Goal: Task Accomplishment & Management: Use online tool/utility

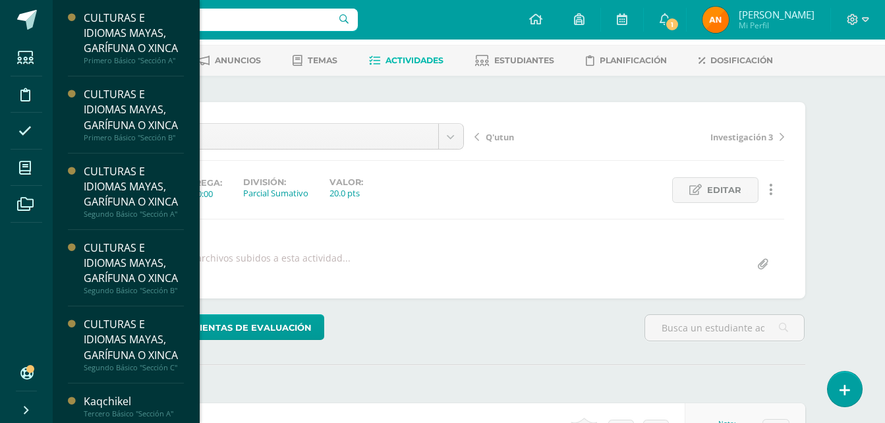
scroll to position [129, 0]
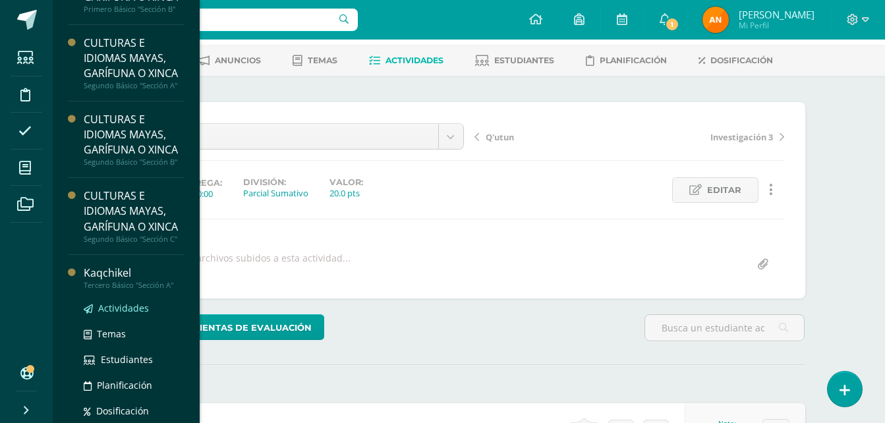
click at [134, 314] on span "Actividades" at bounding box center [123, 308] width 51 height 13
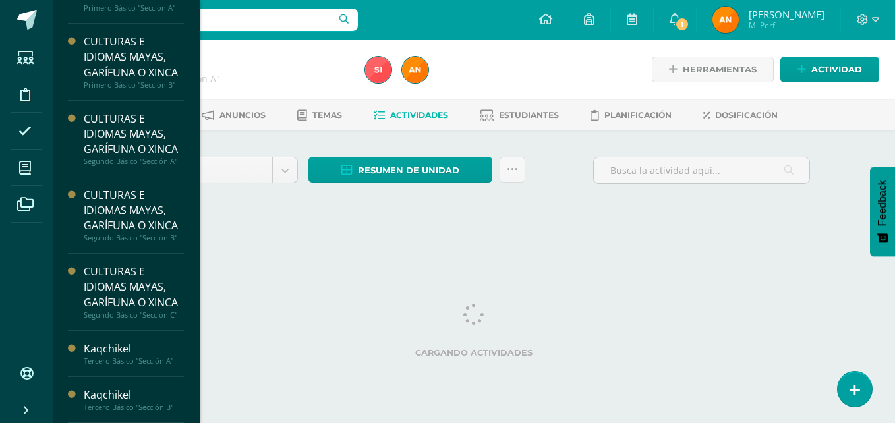
scroll to position [129, 0]
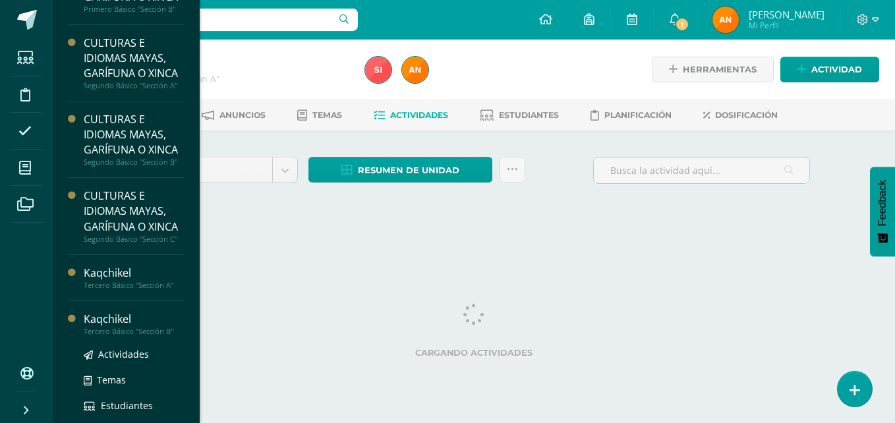
click at [101, 336] on div "Tercero Básico "Sección B"" at bounding box center [134, 331] width 100 height 9
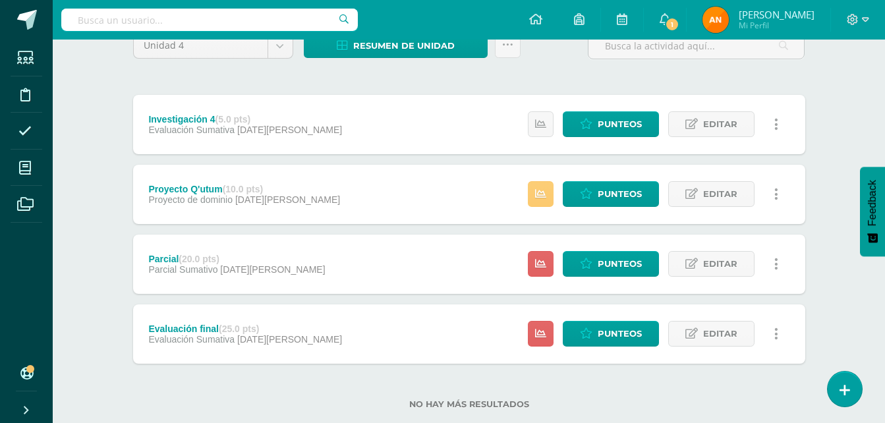
scroll to position [113, 0]
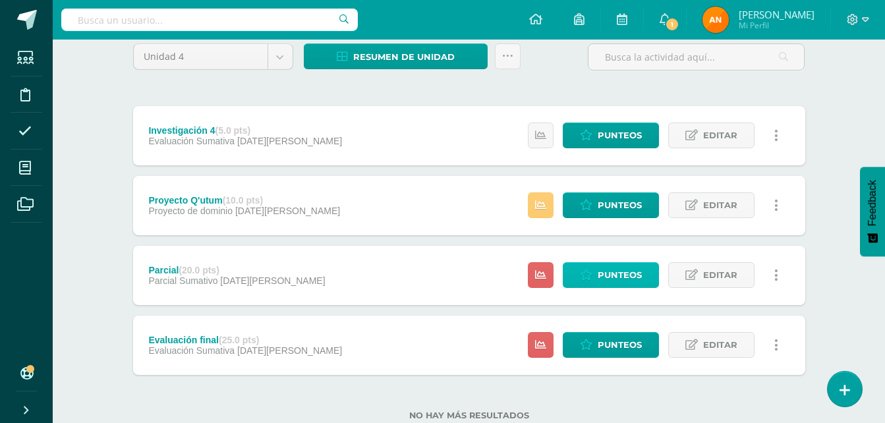
click at [589, 270] on icon at bounding box center [586, 275] width 13 height 11
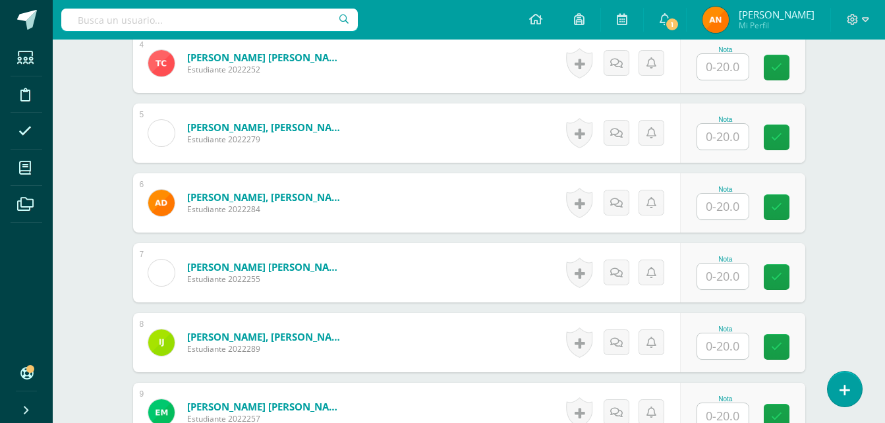
scroll to position [636, 0]
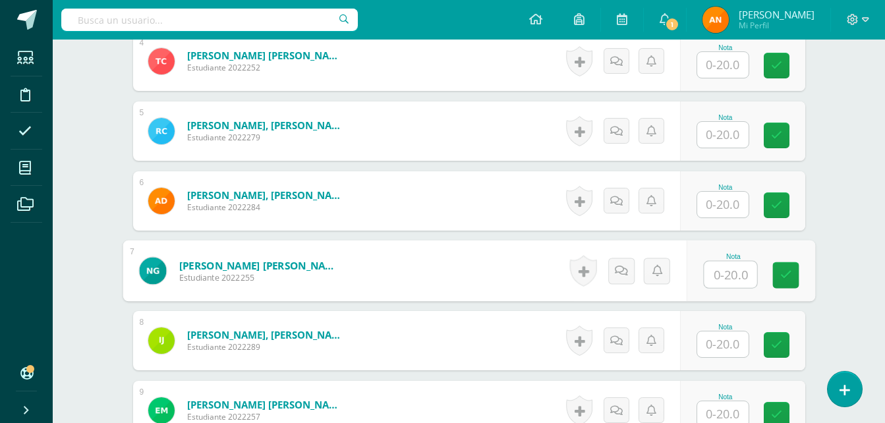
click at [712, 268] on input "text" at bounding box center [730, 275] width 53 height 26
type input "16"
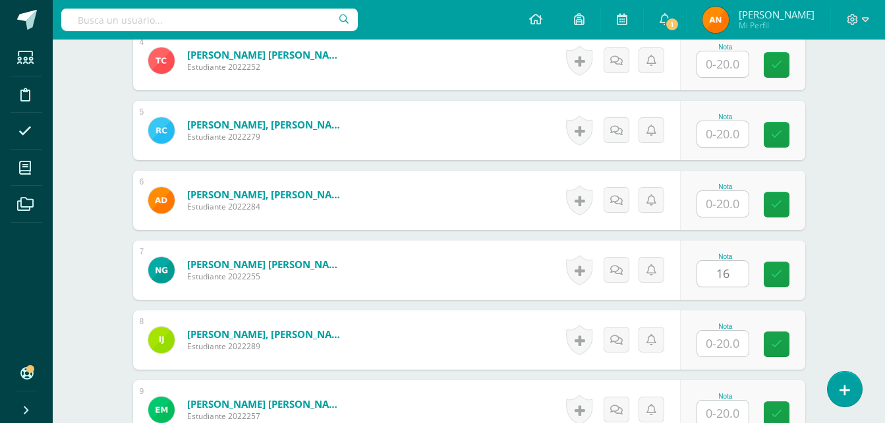
click at [801, 272] on div "Nota 16" at bounding box center [742, 270] width 125 height 59
click at [764, 265] on link at bounding box center [777, 275] width 26 height 26
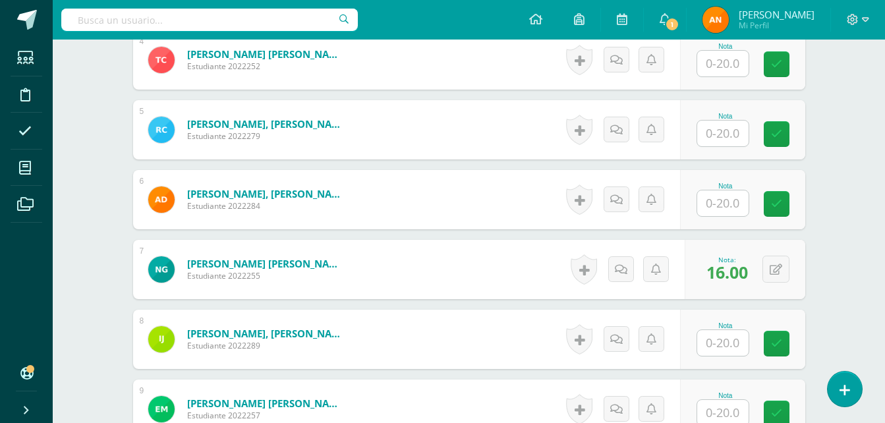
click at [838, 251] on div "Kaqchikel Tercero Básico "Sección B" Herramientas Detalle de asistencias Activi…" at bounding box center [469, 380] width 832 height 1956
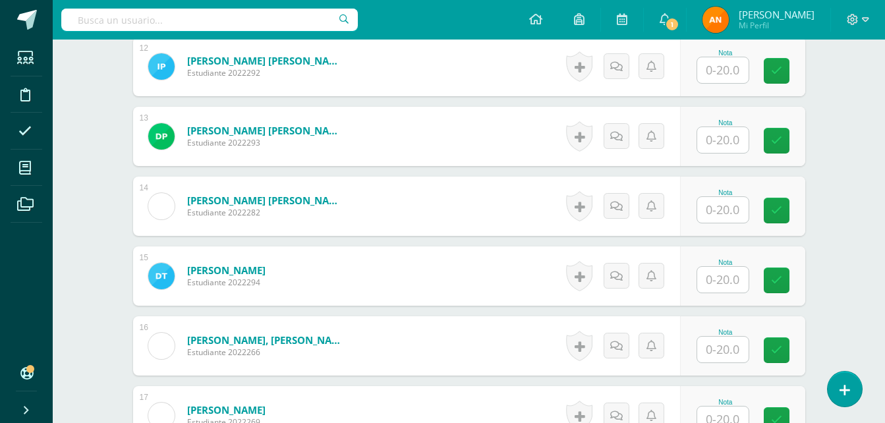
scroll to position [1230, 0]
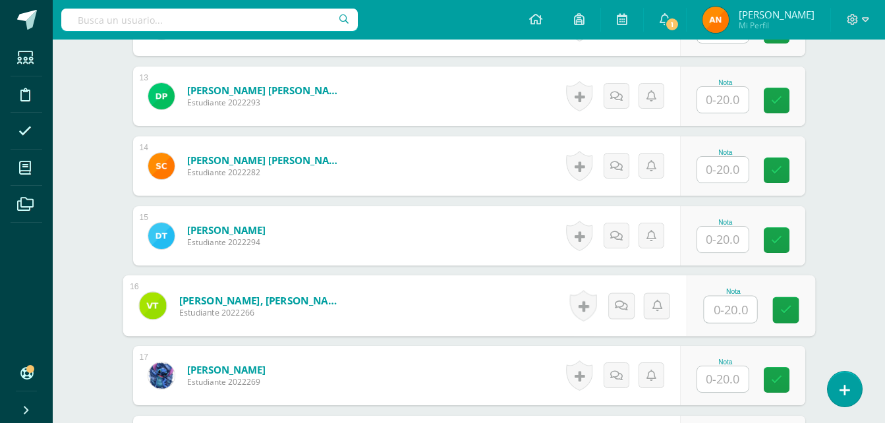
click at [725, 314] on input "text" at bounding box center [730, 310] width 53 height 26
type input "18"
click at [786, 300] on link at bounding box center [785, 310] width 26 height 26
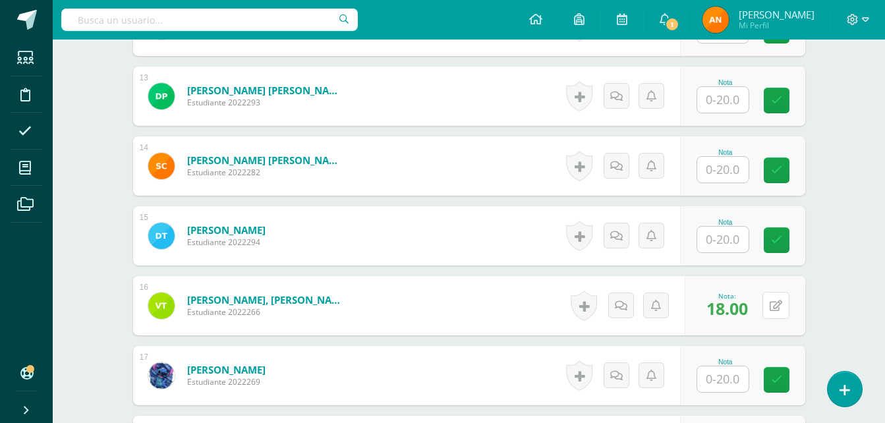
click at [786, 300] on button at bounding box center [775, 305] width 27 height 27
click at [786, 300] on link at bounding box center [777, 306] width 26 height 26
click at [786, 300] on form "Tuíz Tuy, Vilma Josefina Estudiante 2022266 Nota 18.00 0 Logros" at bounding box center [469, 305] width 672 height 59
click at [786, 300] on icon at bounding box center [784, 305] width 13 height 11
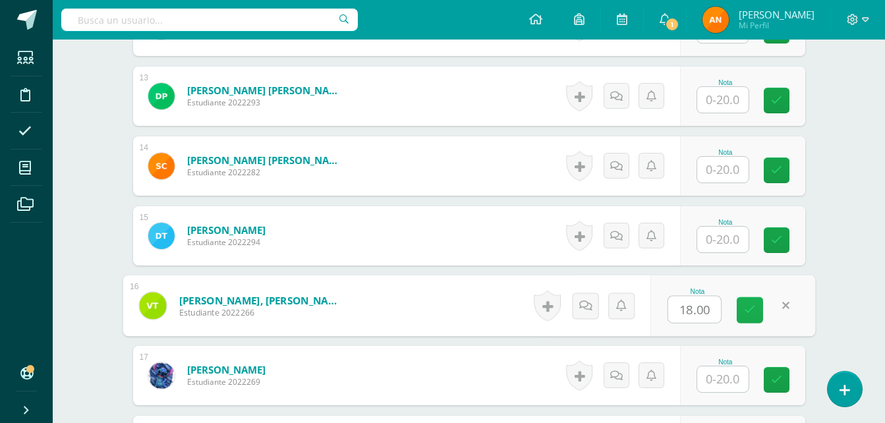
click at [737, 320] on link at bounding box center [750, 310] width 26 height 26
